Goal: Information Seeking & Learning: Learn about a topic

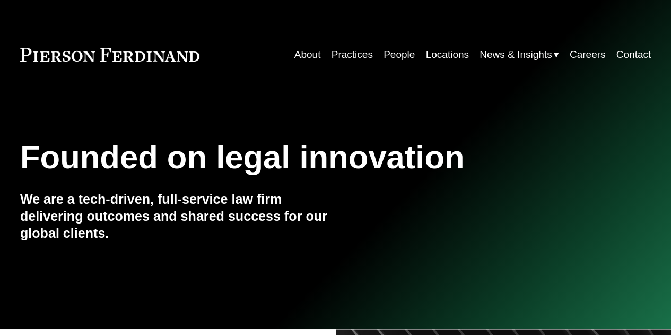
click at [357, 54] on link "Practices" at bounding box center [351, 55] width 41 height 20
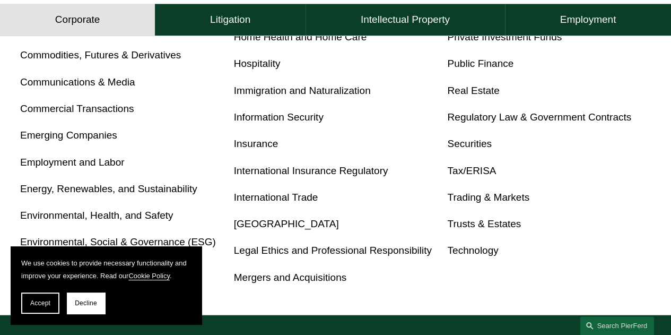
scroll to position [555, 0]
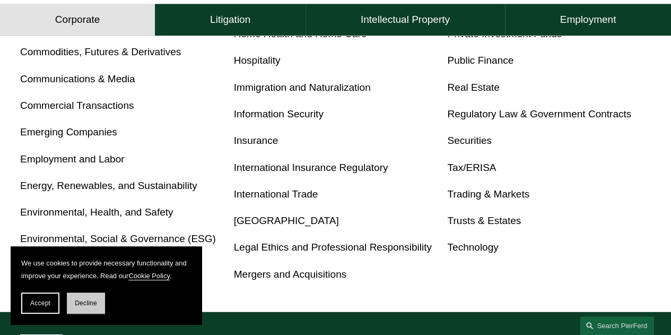
click at [90, 298] on button "Decline" at bounding box center [86, 302] width 38 height 21
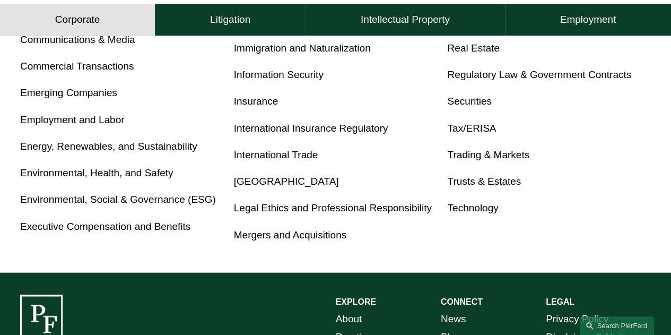
scroll to position [0, 0]
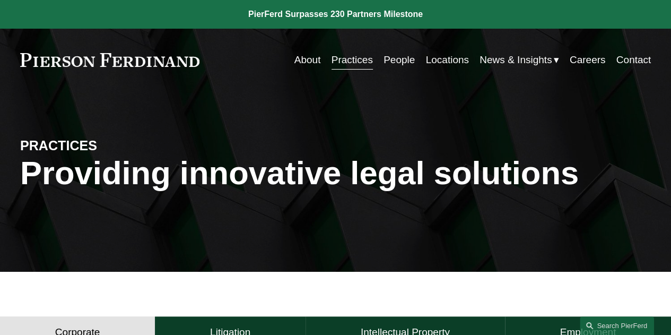
click at [389, 60] on link "People" at bounding box center [398, 60] width 31 height 20
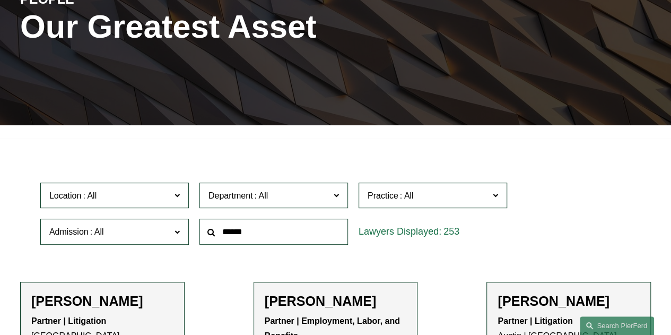
scroll to position [148, 0]
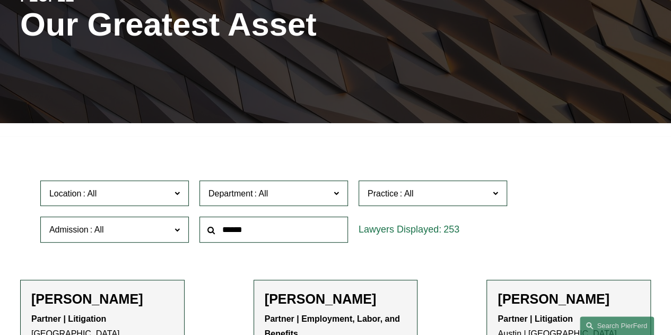
click at [243, 237] on input "text" at bounding box center [273, 229] width 148 height 26
type input "*******"
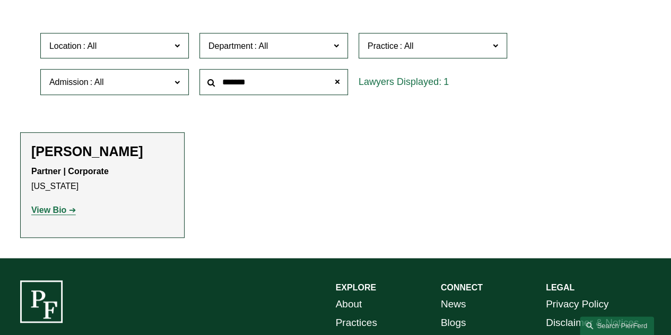
scroll to position [302, 0]
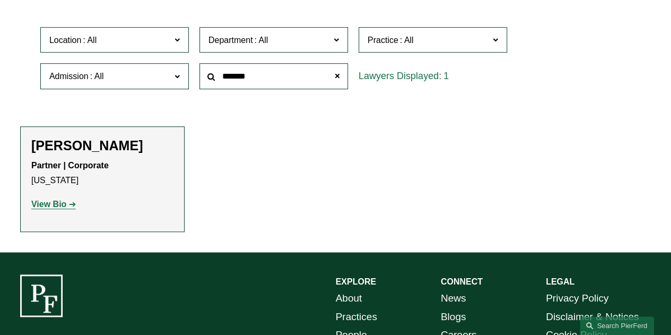
click at [65, 205] on strong "View Bio" at bounding box center [48, 203] width 35 height 9
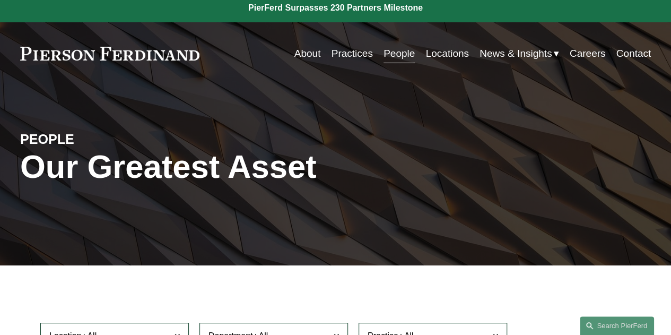
scroll to position [0, 0]
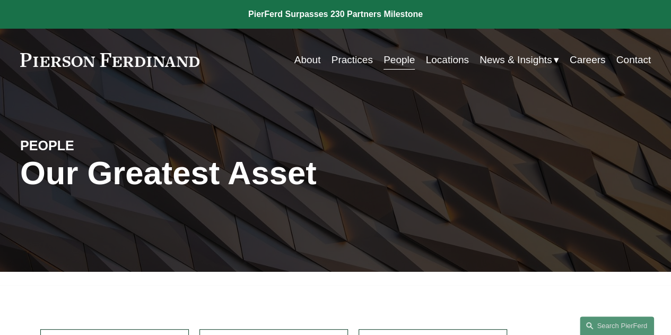
click at [347, 62] on link "Practices" at bounding box center [351, 60] width 41 height 20
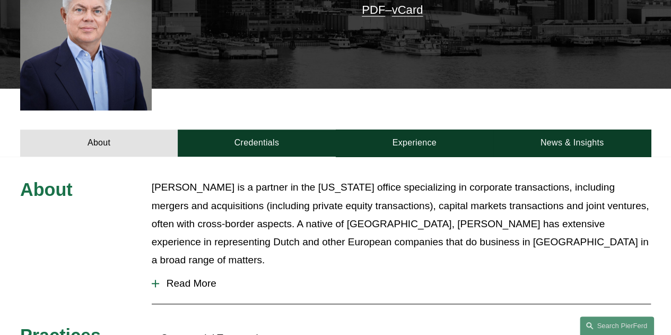
scroll to position [271, 0]
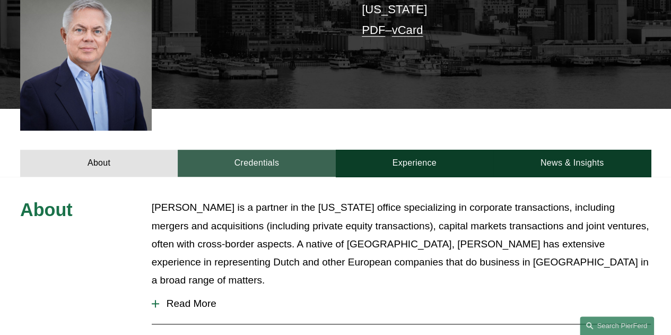
click at [299, 165] on link "Credentials" at bounding box center [256, 163] width 157 height 27
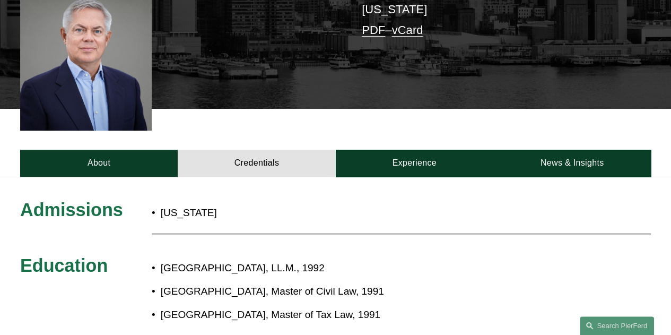
scroll to position [394, 0]
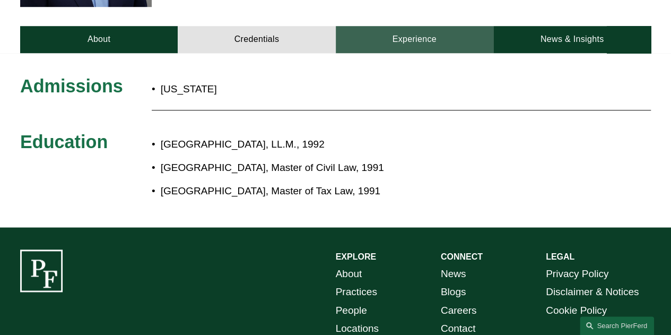
click at [415, 49] on link "Experience" at bounding box center [414, 39] width 157 height 27
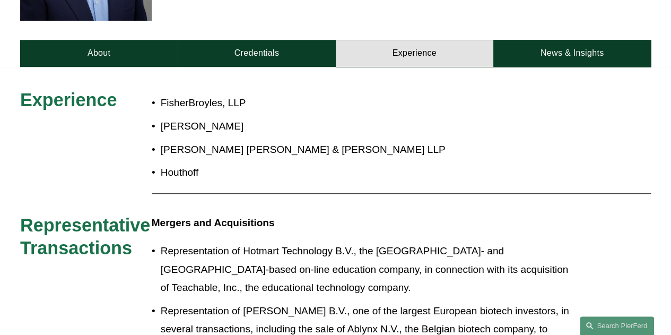
scroll to position [368, 0]
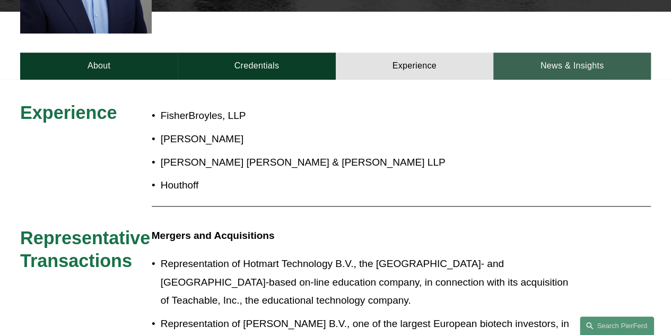
click at [517, 69] on link "News & Insights" at bounding box center [571, 65] width 157 height 27
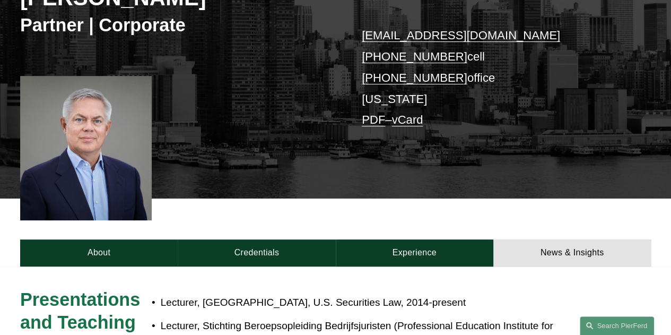
scroll to position [155, 0]
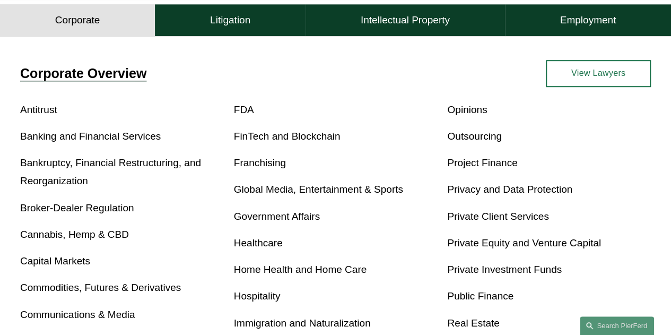
scroll to position [319, 0]
click at [120, 142] on link "Banking and Financial Services" at bounding box center [90, 136] width 140 height 11
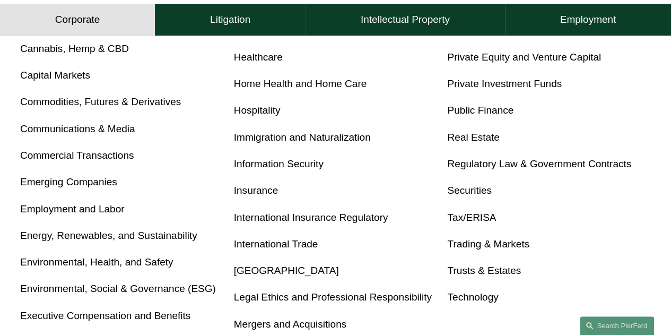
scroll to position [505, 0]
click at [498, 114] on link "Public Finance" at bounding box center [480, 109] width 66 height 11
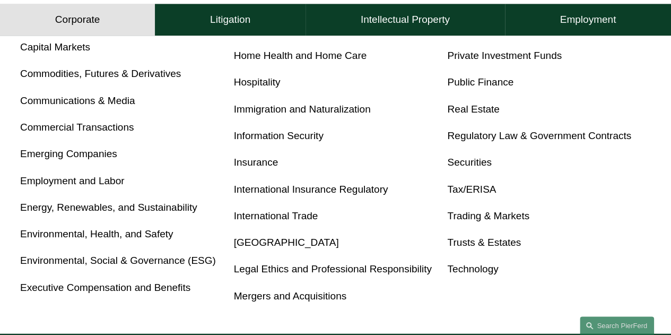
click at [541, 136] on link "Regulatory Law & Government Contracts" at bounding box center [539, 135] width 184 height 11
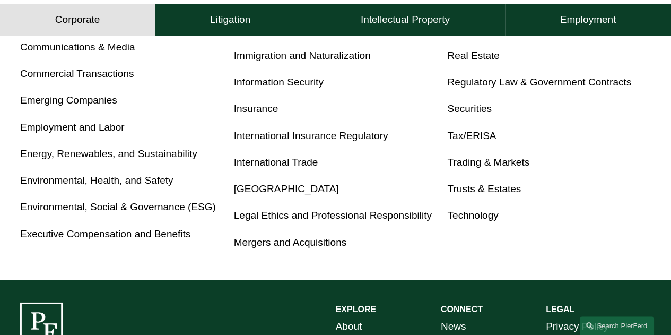
scroll to position [587, 0]
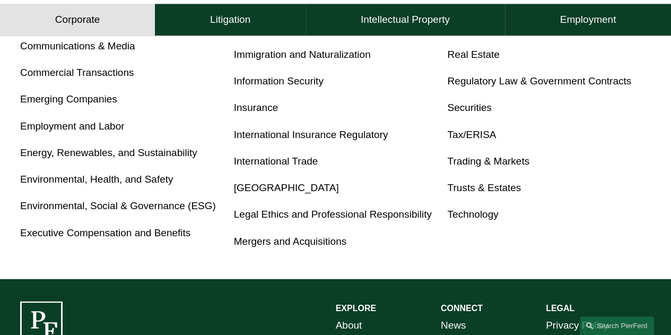
click at [77, 238] on link "Executive Compensation and Benefits" at bounding box center [105, 232] width 170 height 11
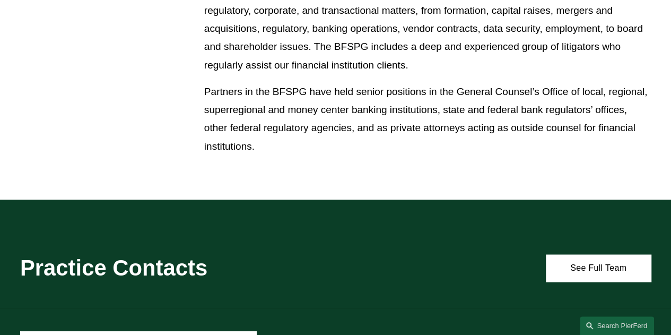
scroll to position [796, 0]
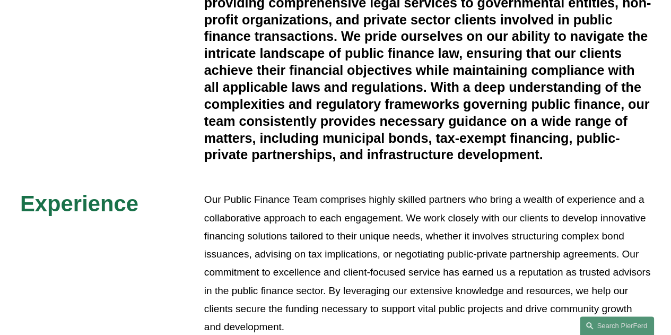
scroll to position [284, 0]
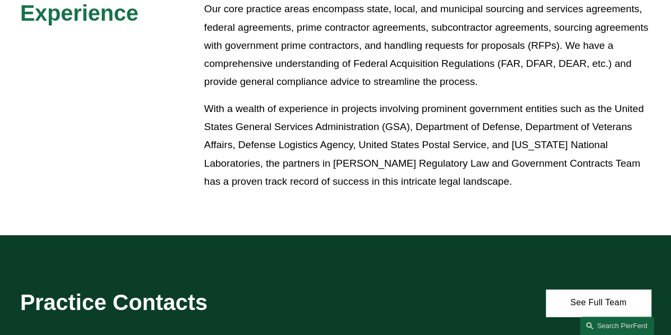
scroll to position [525, 0]
